Goal: Task Accomplishment & Management: Use online tool/utility

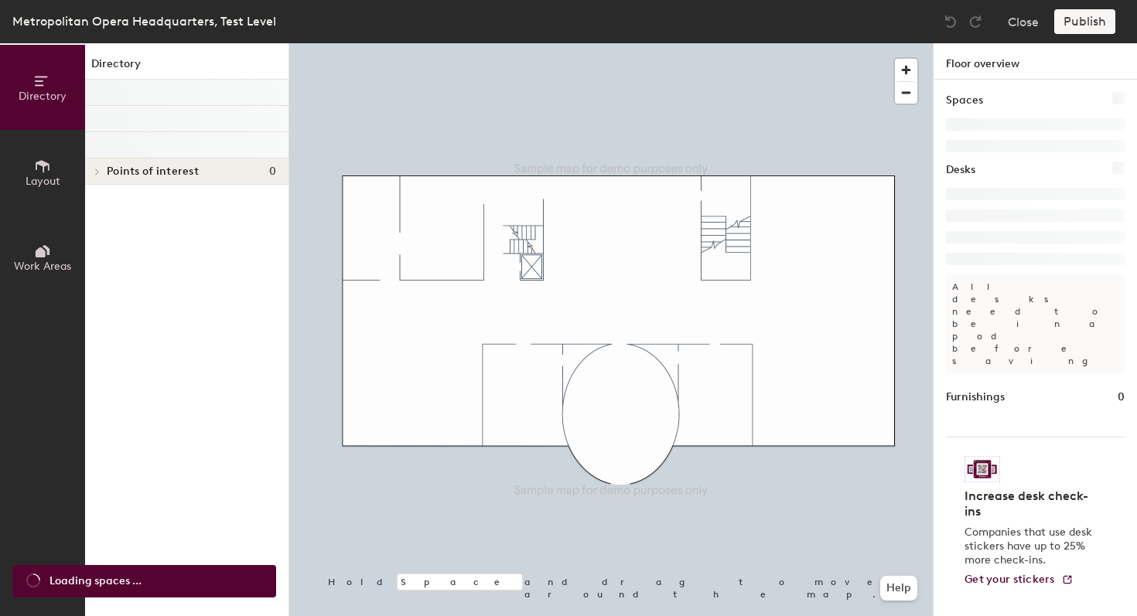
click at [34, 175] on span "Layout" at bounding box center [43, 181] width 35 height 13
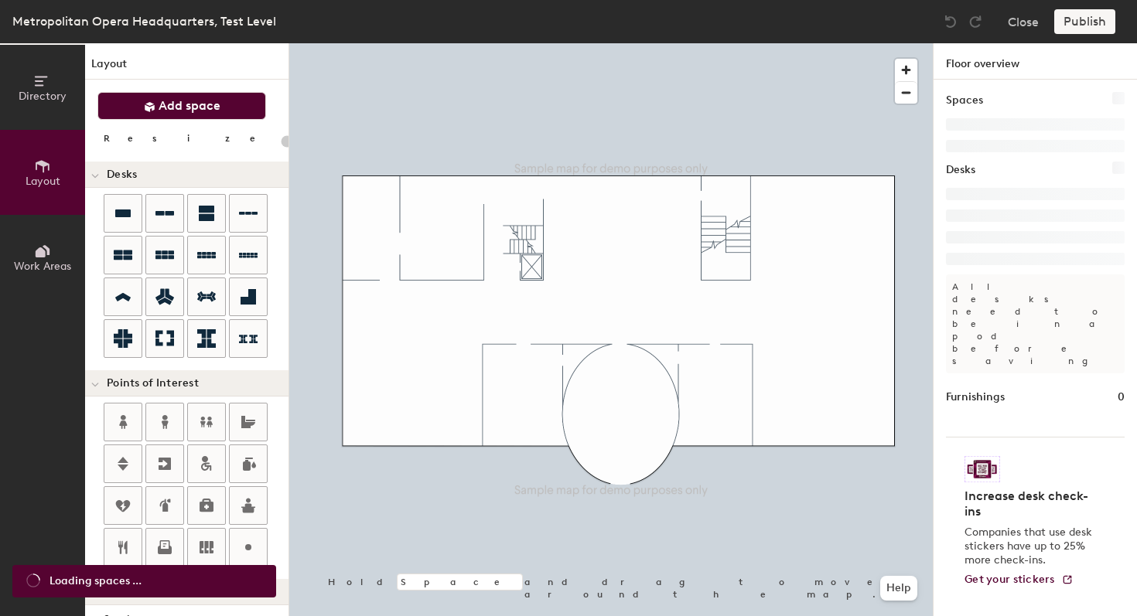
click at [162, 93] on button "Add space" at bounding box center [181, 106] width 169 height 28
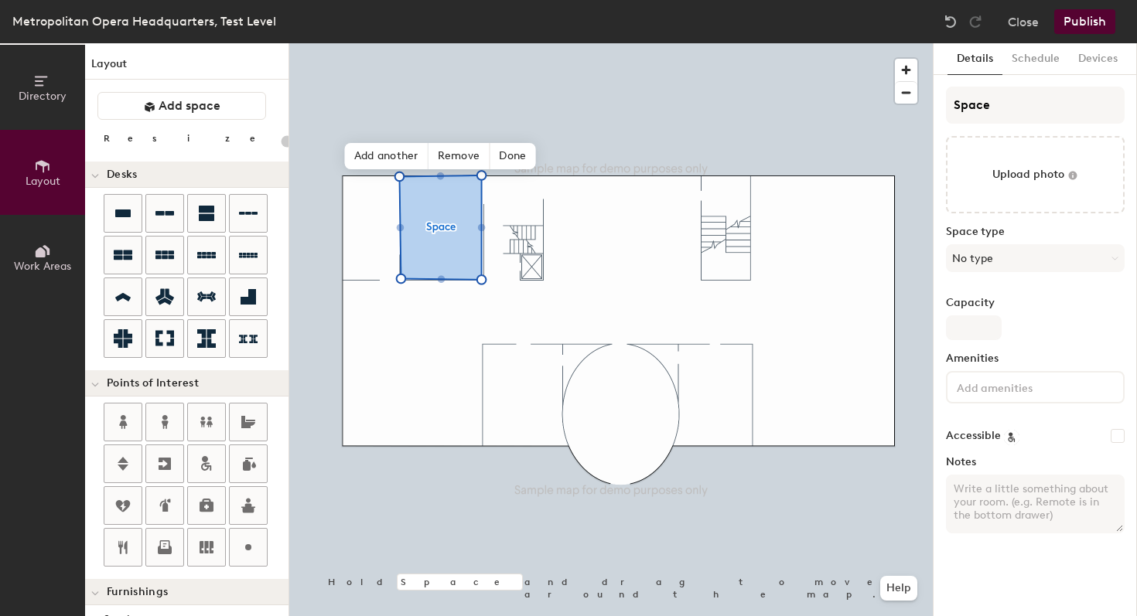
click at [996, 520] on textarea "Notes" at bounding box center [1035, 504] width 179 height 59
click at [979, 326] on input "Capacity" at bounding box center [974, 327] width 56 height 25
click at [1044, 323] on div "Capacity" at bounding box center [1035, 318] width 179 height 43
click at [452, 152] on span "Remove" at bounding box center [459, 156] width 62 height 26
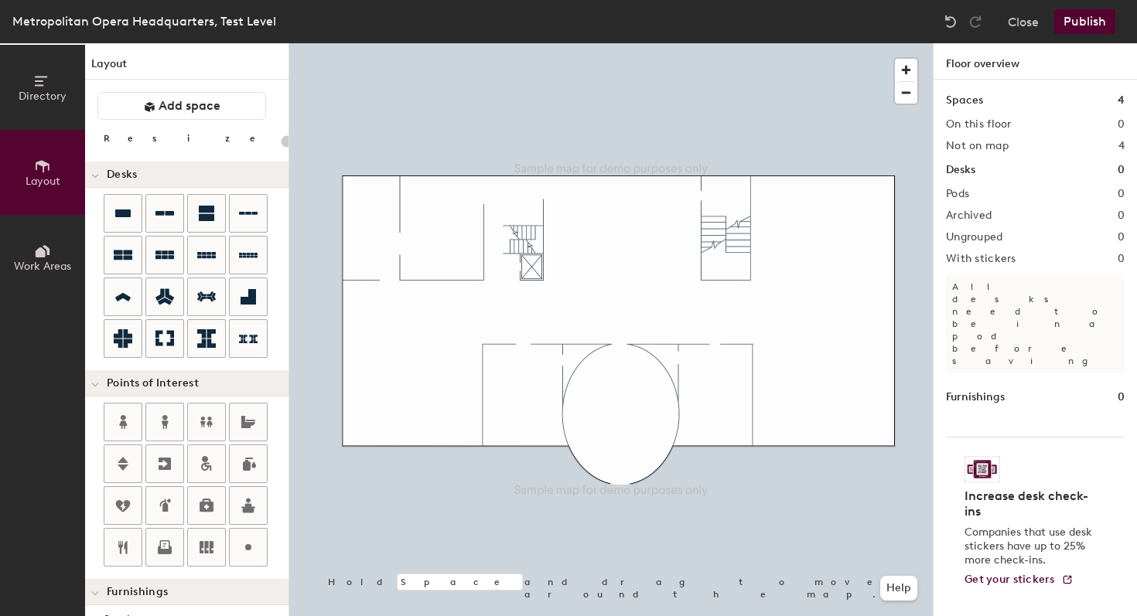
click at [464, 43] on div at bounding box center [610, 43] width 643 height 0
click at [225, 104] on button "Add space" at bounding box center [181, 106] width 169 height 28
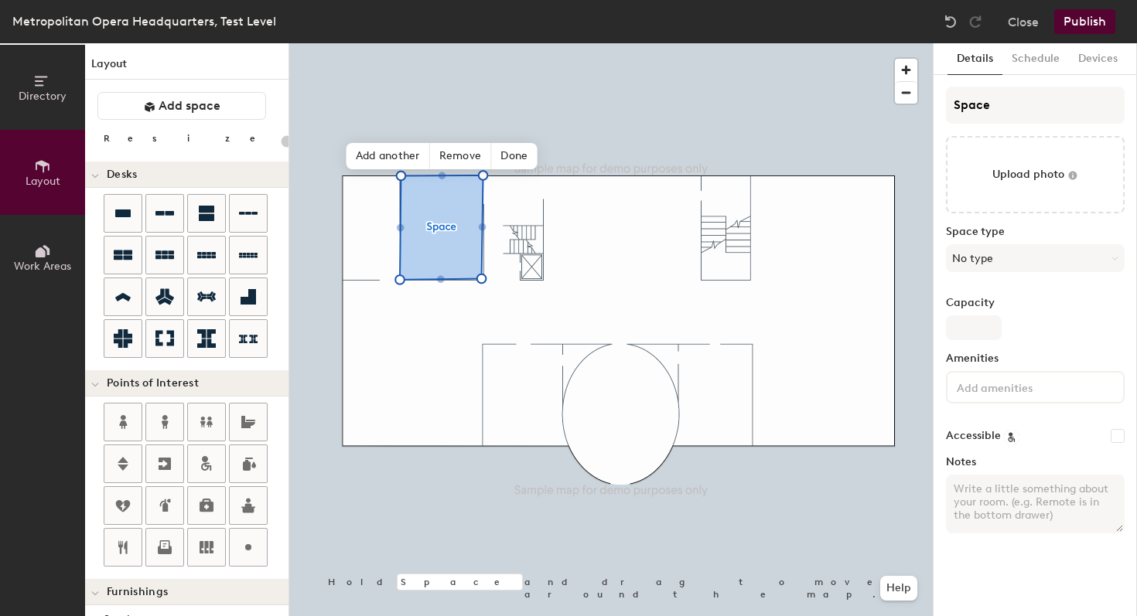
type input "20"
